Goal: Task Accomplishment & Management: Manage account settings

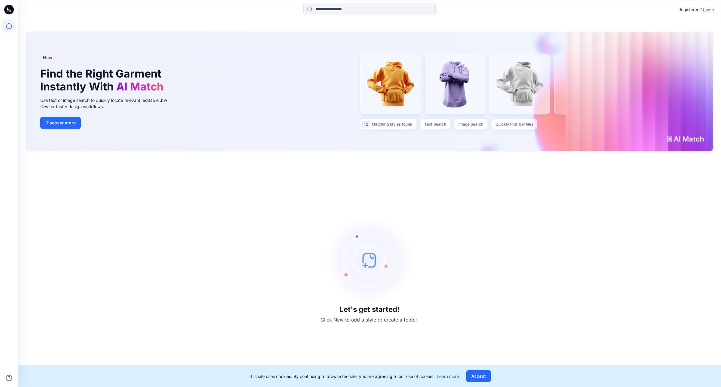
click at [709, 10] on p "Login" at bounding box center [708, 10] width 11 height 6
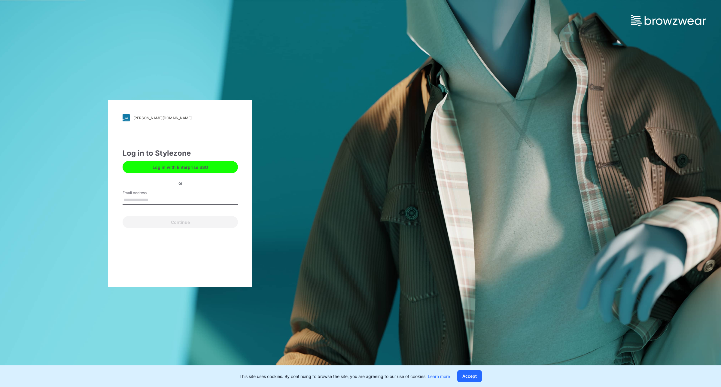
click at [154, 202] on input "Email Address" at bounding box center [180, 200] width 115 height 9
type input "**********"
click at [175, 223] on button "Continue" at bounding box center [180, 222] width 115 height 12
click at [176, 223] on button "Continue" at bounding box center [180, 222] width 115 height 12
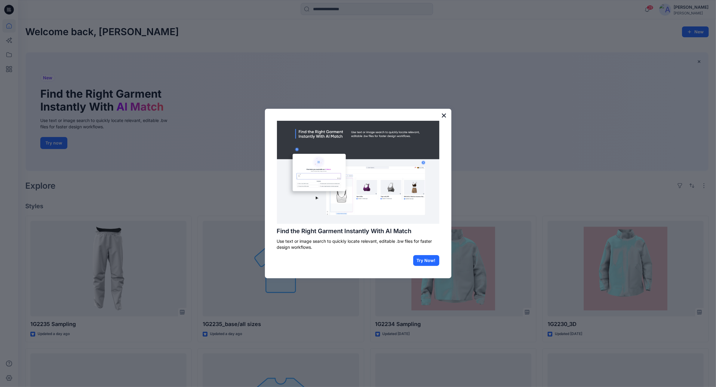
click at [443, 116] on button "×" at bounding box center [444, 116] width 6 height 10
